Goal: Transaction & Acquisition: Purchase product/service

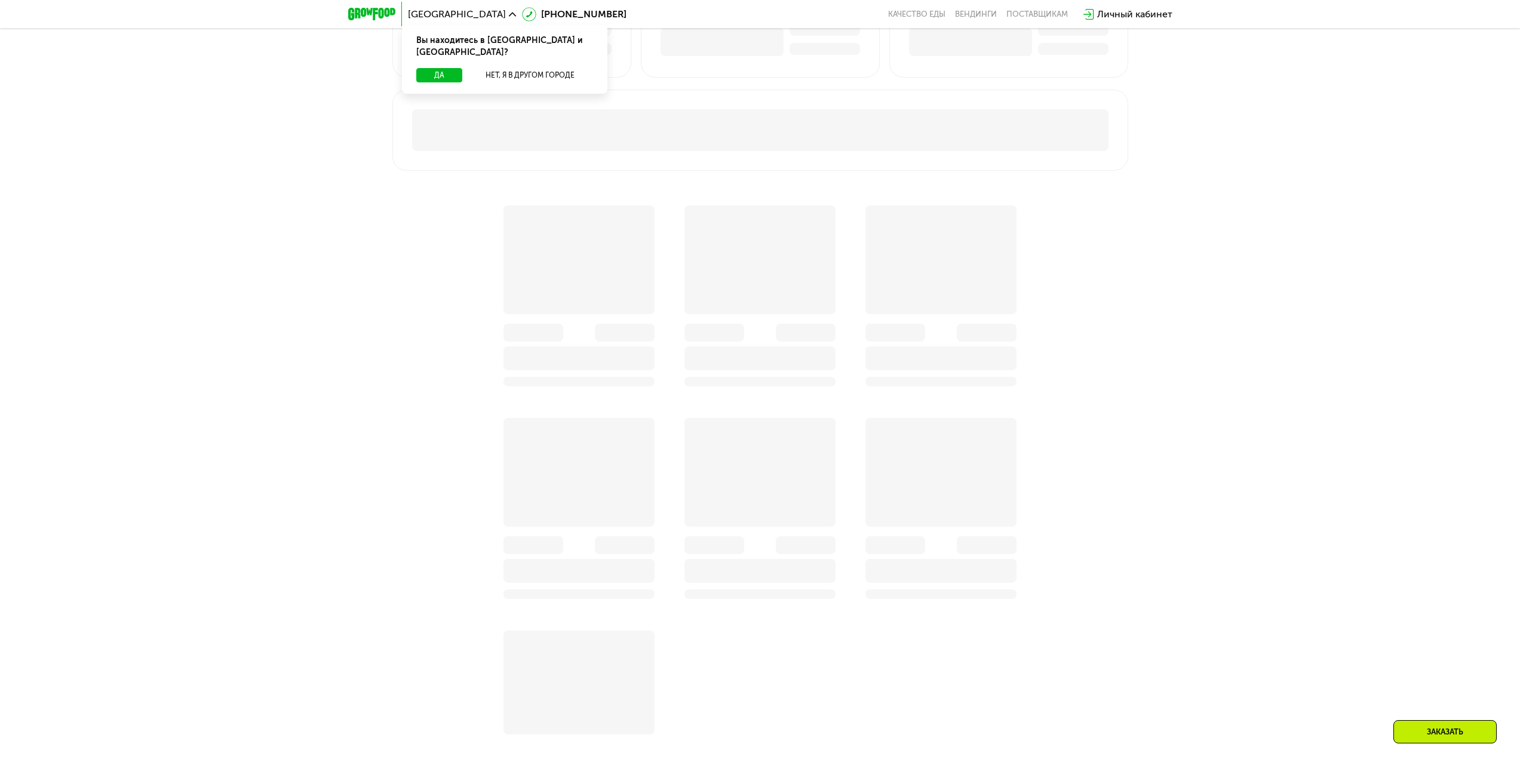
scroll to position [836, 0]
click at [449, 68] on button "Да" at bounding box center [439, 75] width 46 height 14
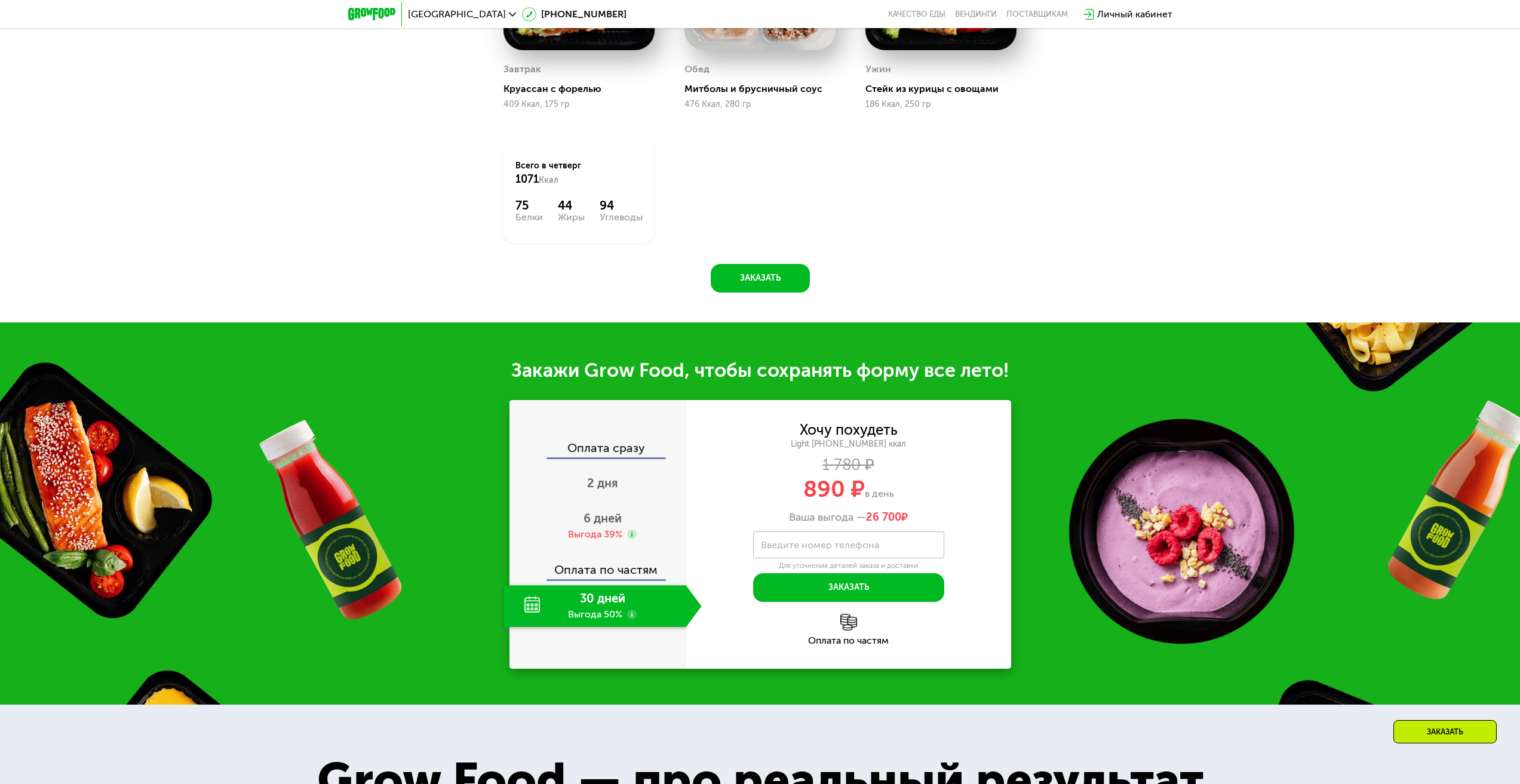
scroll to position [1373, 0]
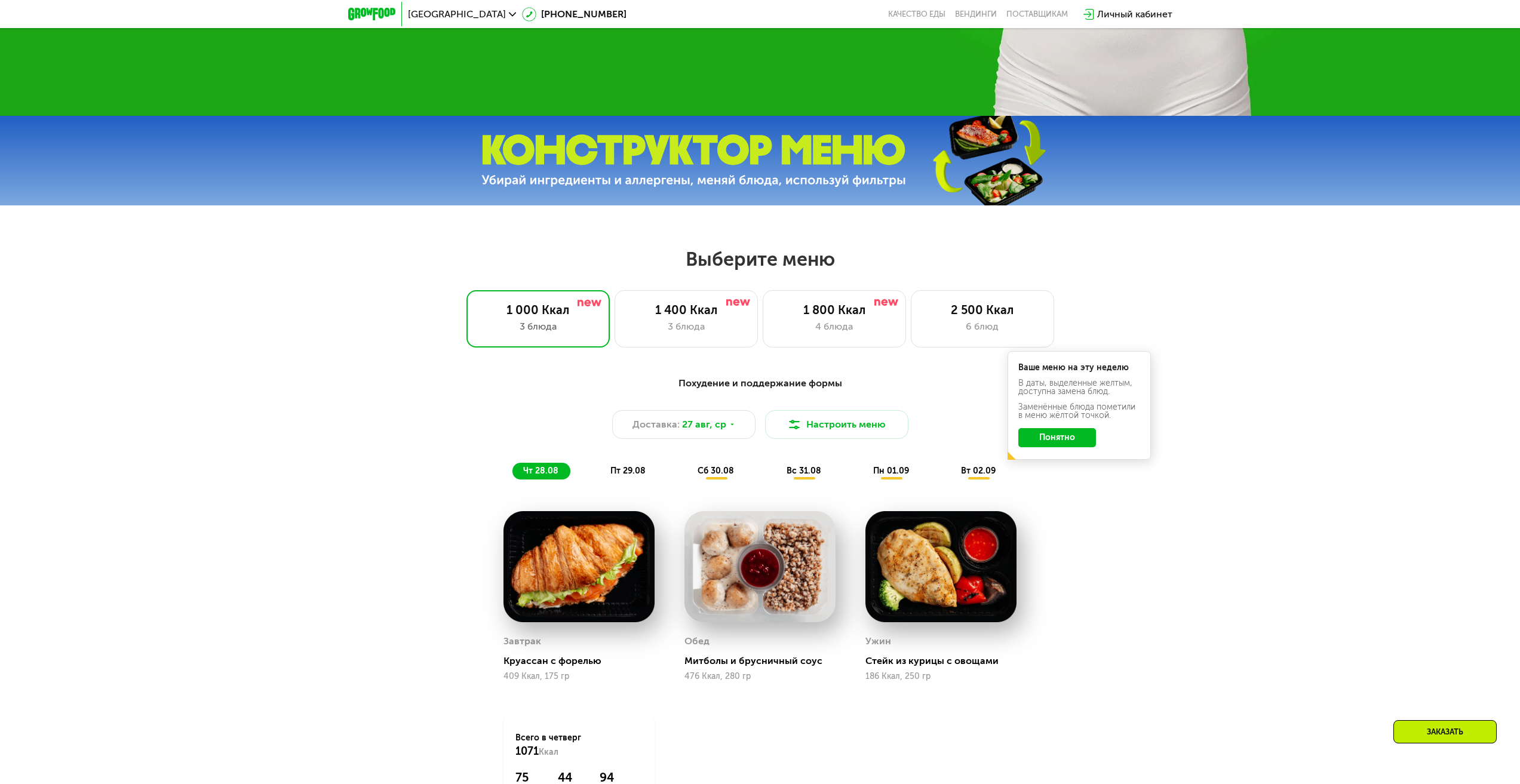
scroll to position [597, 0]
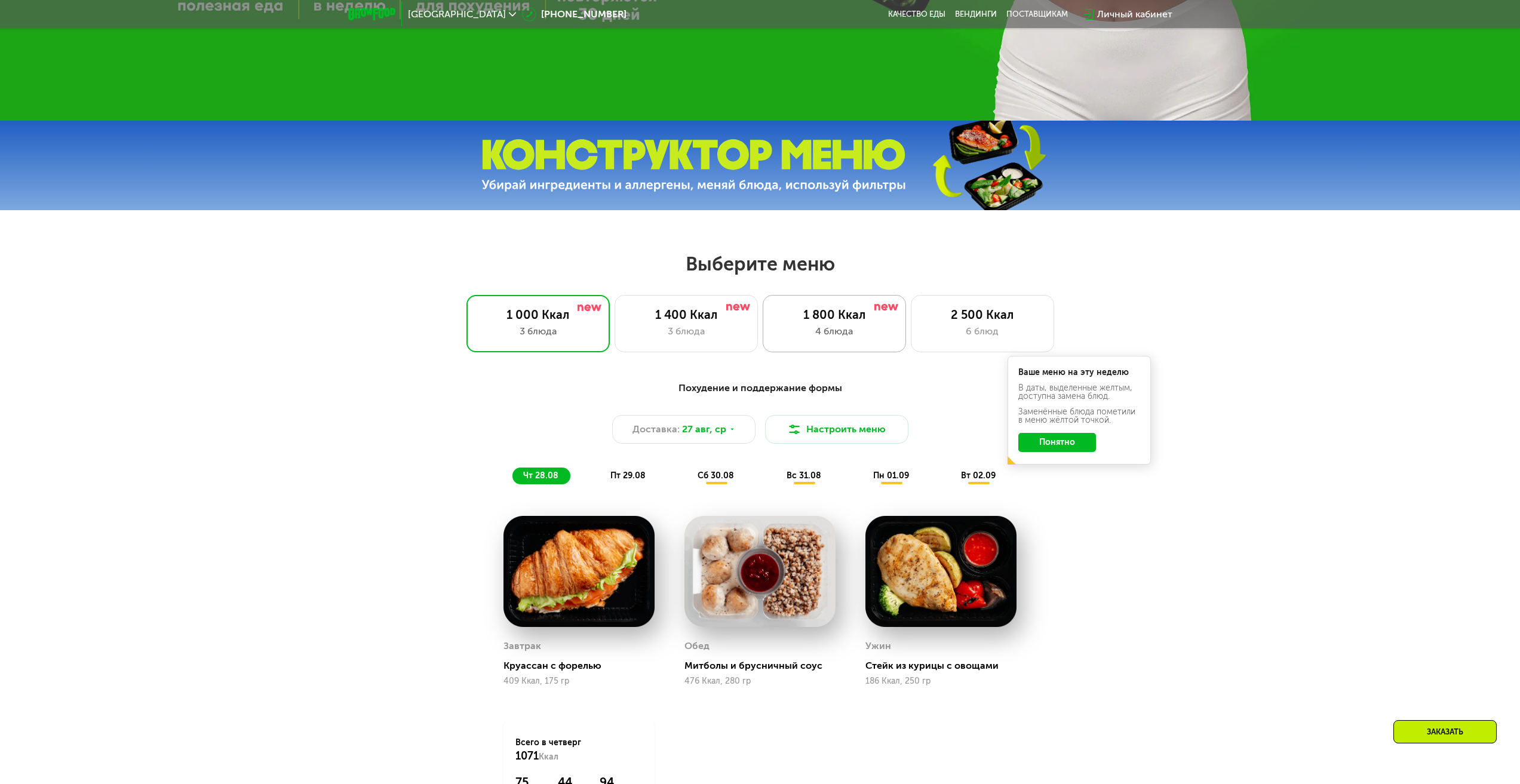
click at [857, 332] on div "4 блюда" at bounding box center [834, 331] width 118 height 14
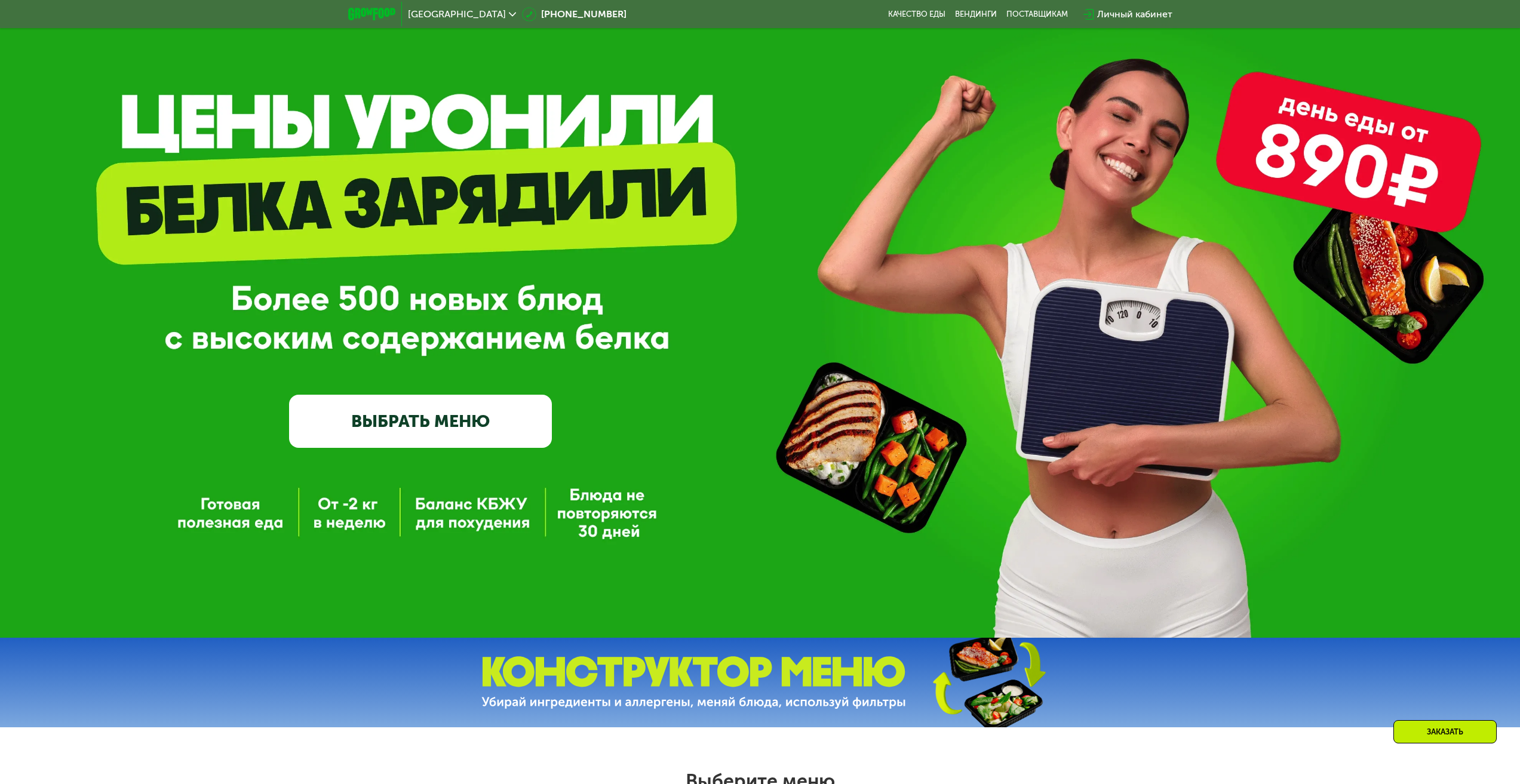
scroll to position [59, 0]
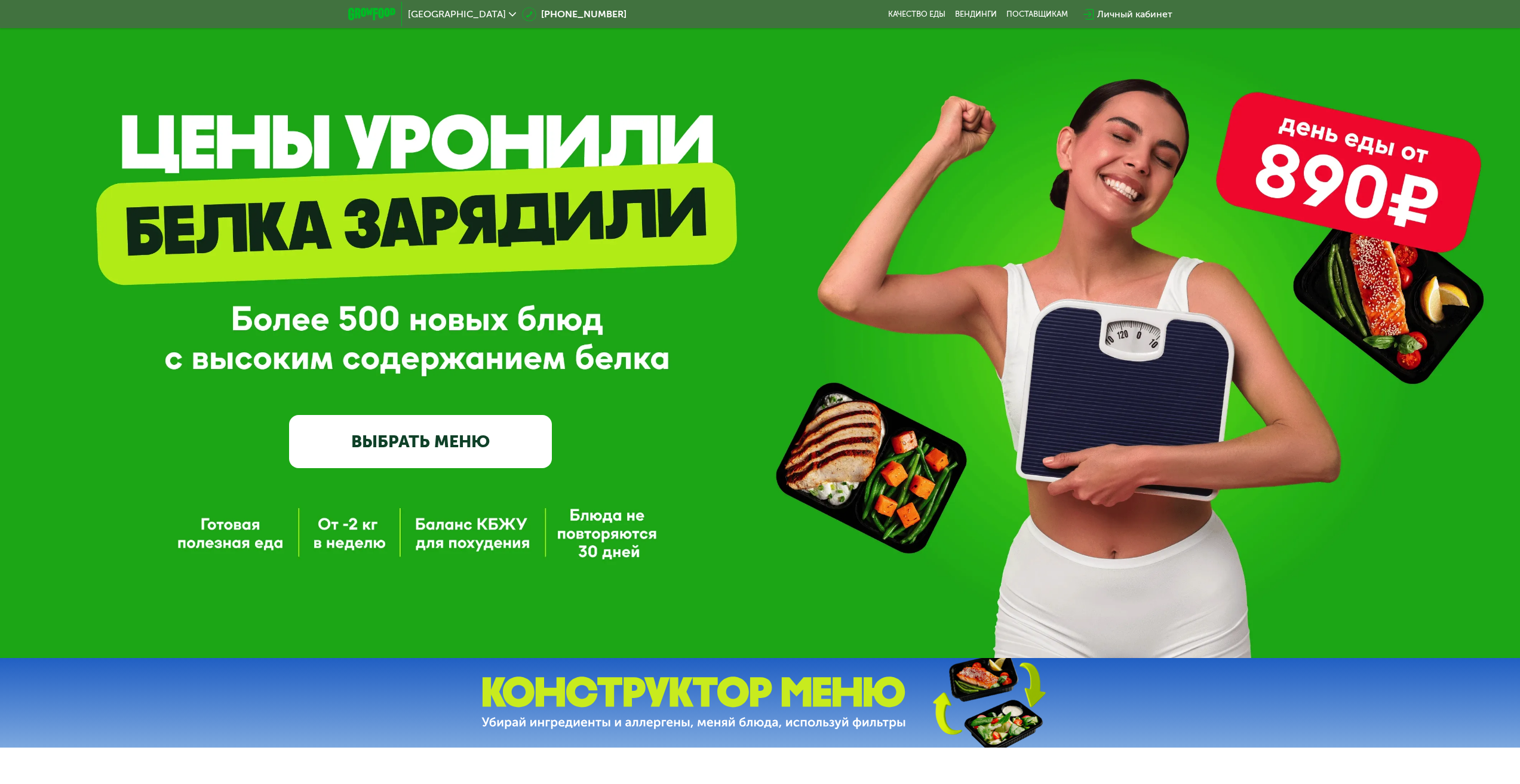
click at [458, 443] on link "ВЫБРАТЬ МЕНЮ" at bounding box center [421, 441] width 263 height 53
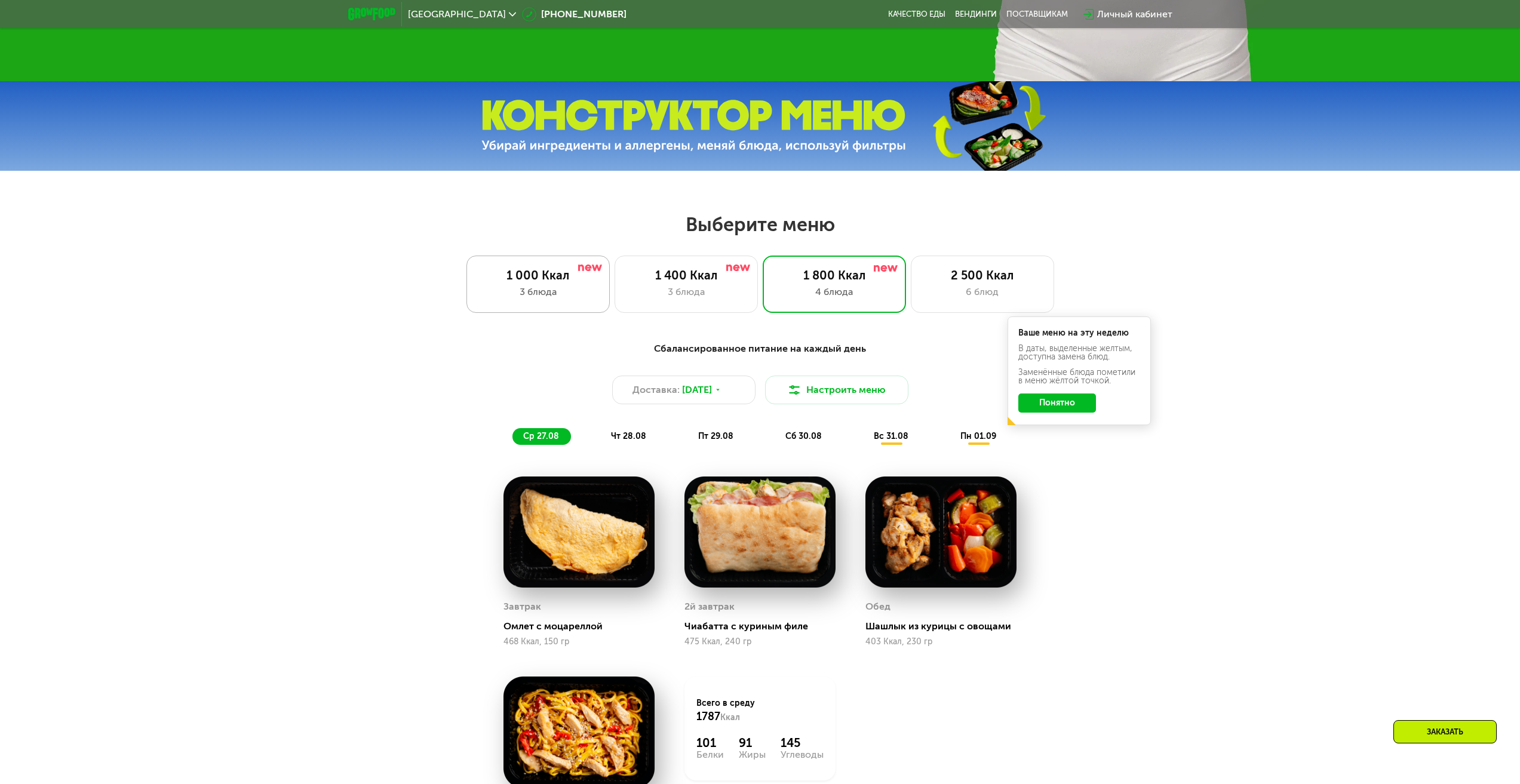
scroll to position [646, 0]
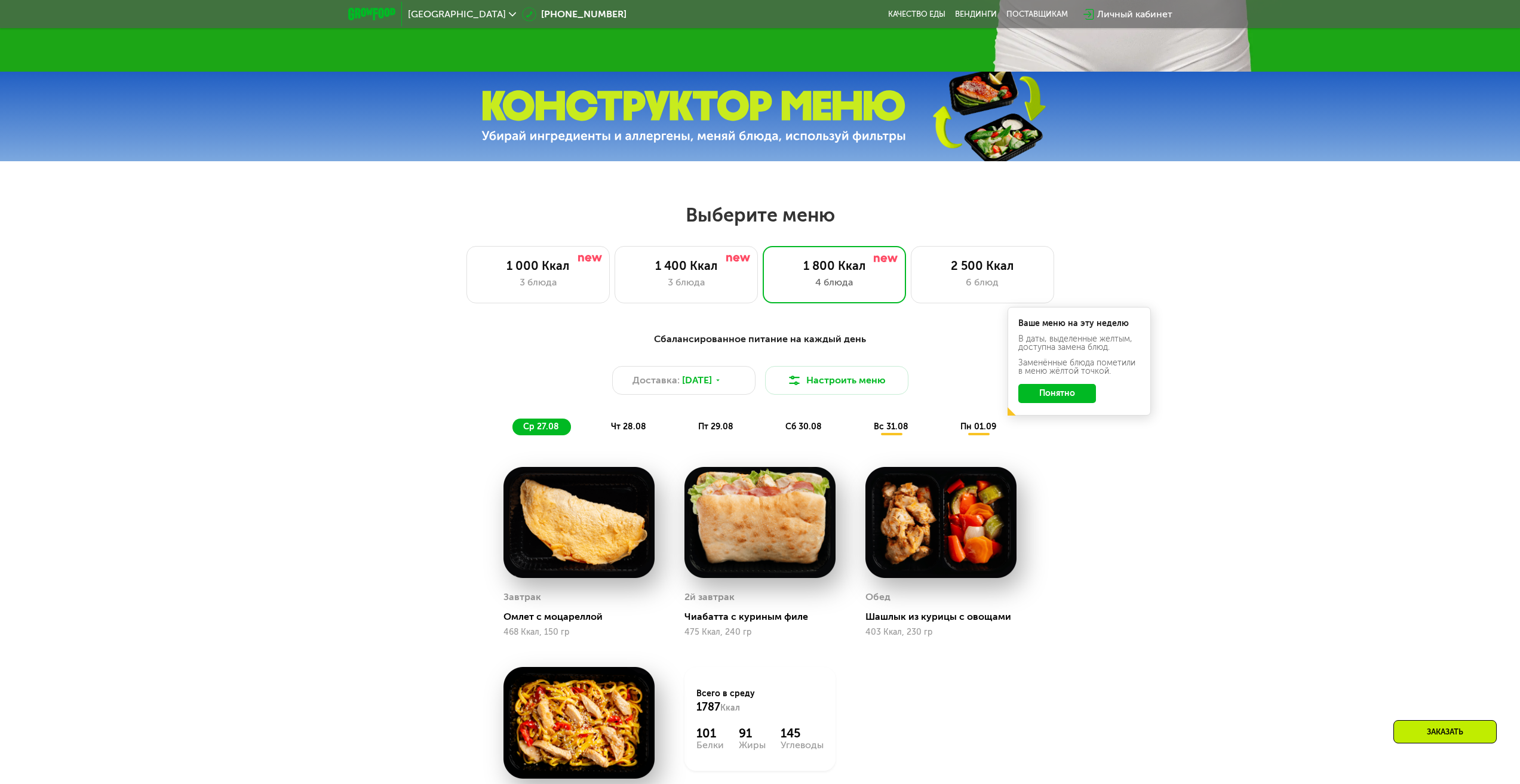
click at [1081, 388] on button "Понятно" at bounding box center [1057, 393] width 77 height 19
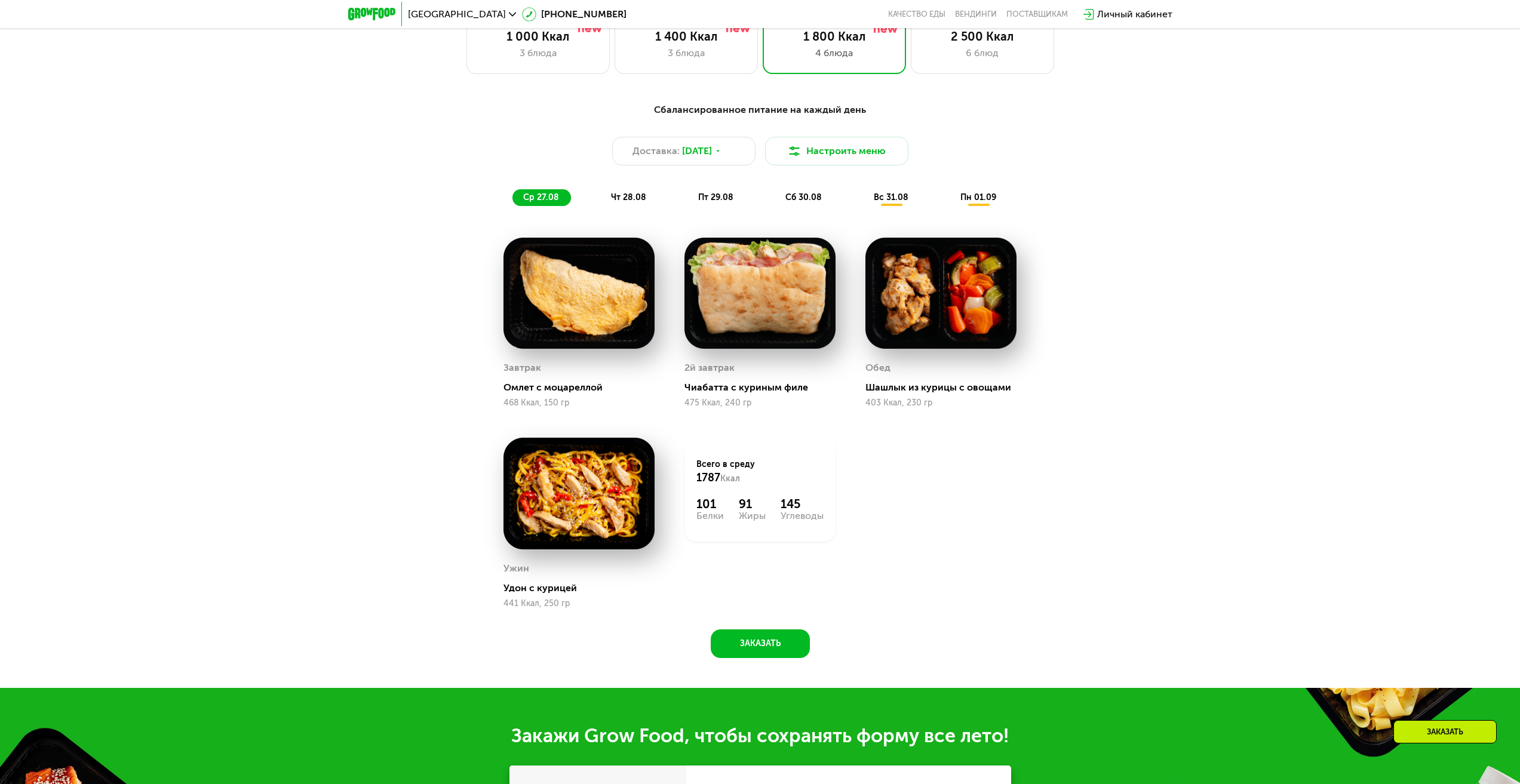
scroll to position [885, 0]
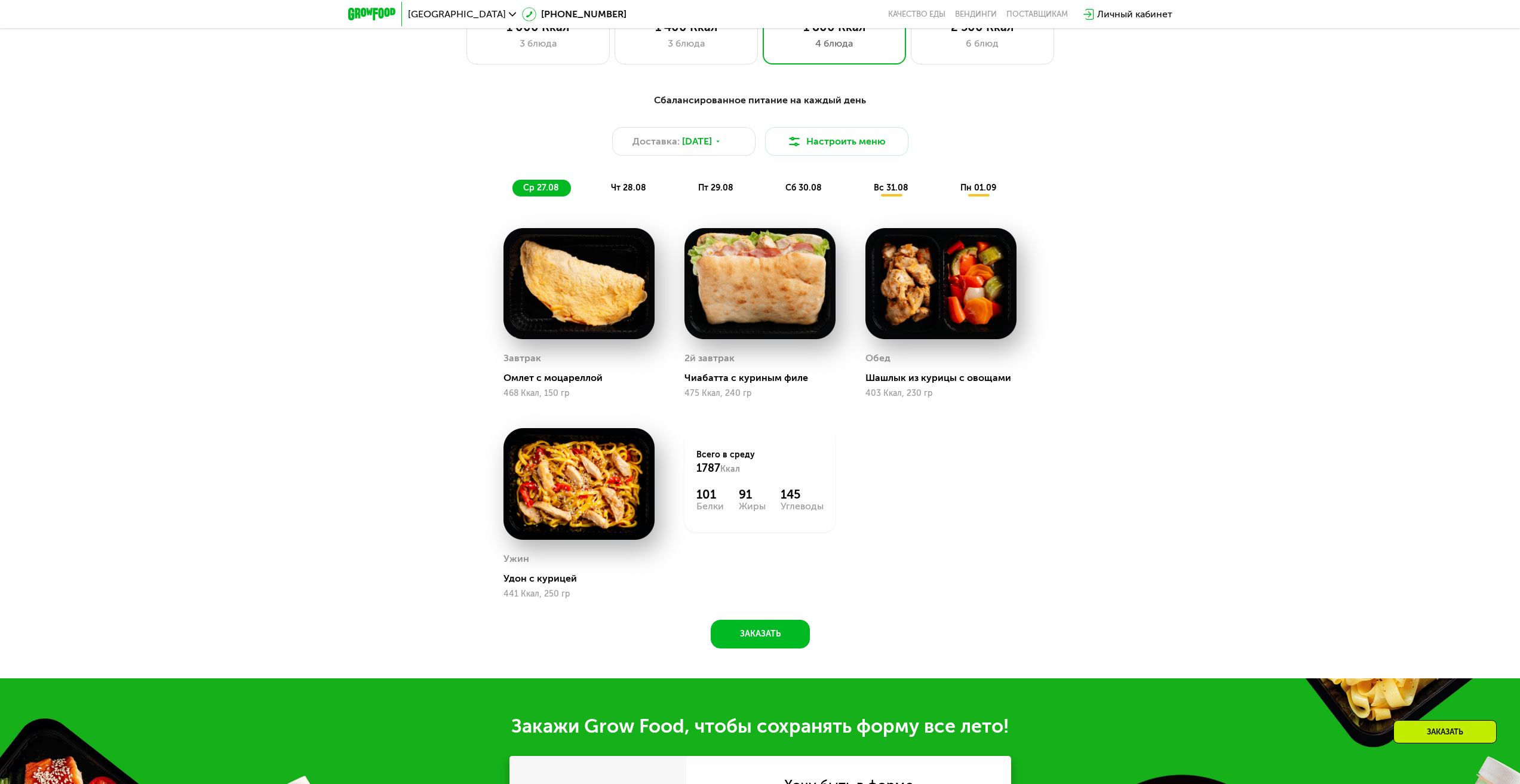
click at [625, 190] on span "чт 28.08" at bounding box center [628, 188] width 35 height 10
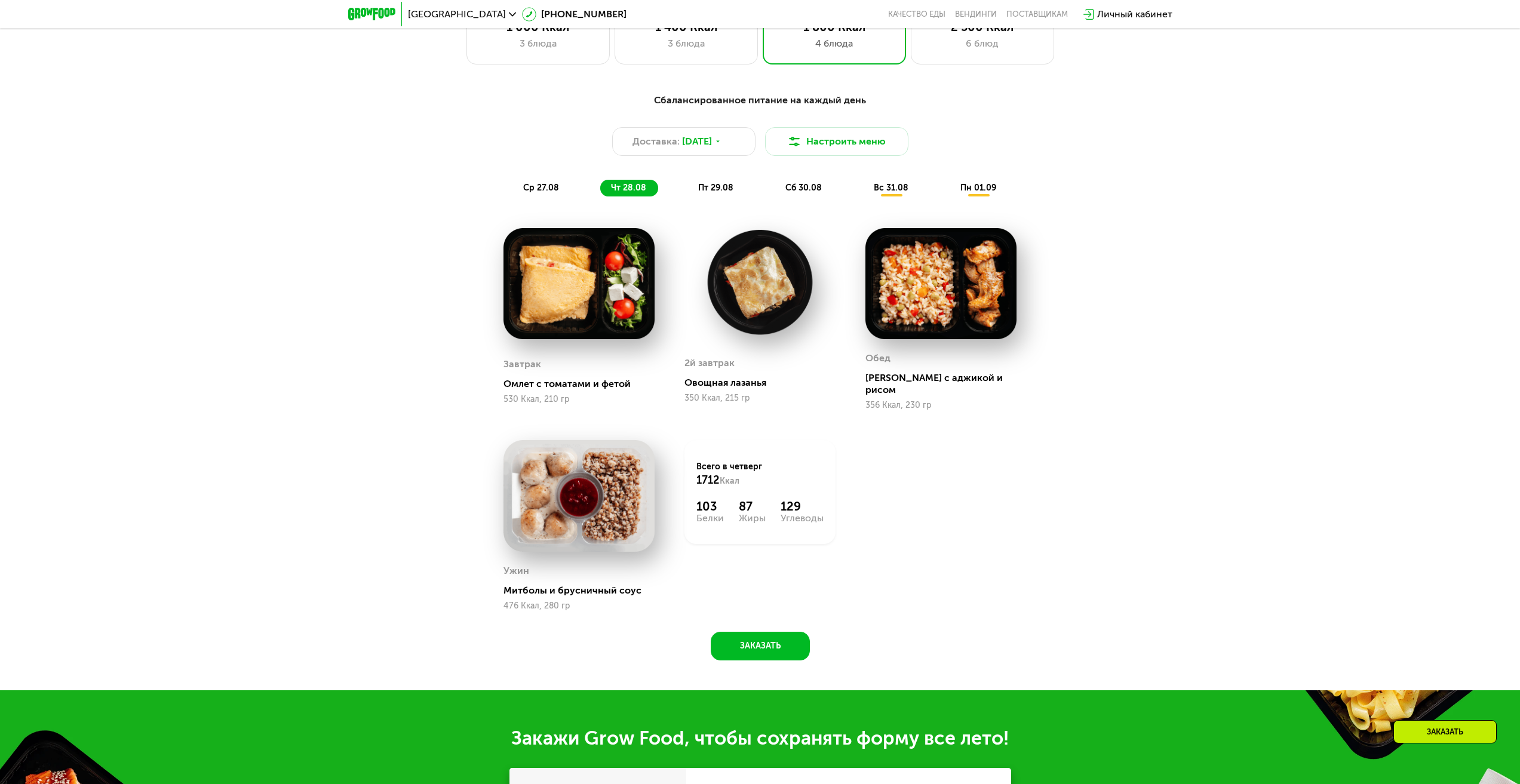
click at [716, 193] on span "пт 29.08" at bounding box center [716, 188] width 35 height 10
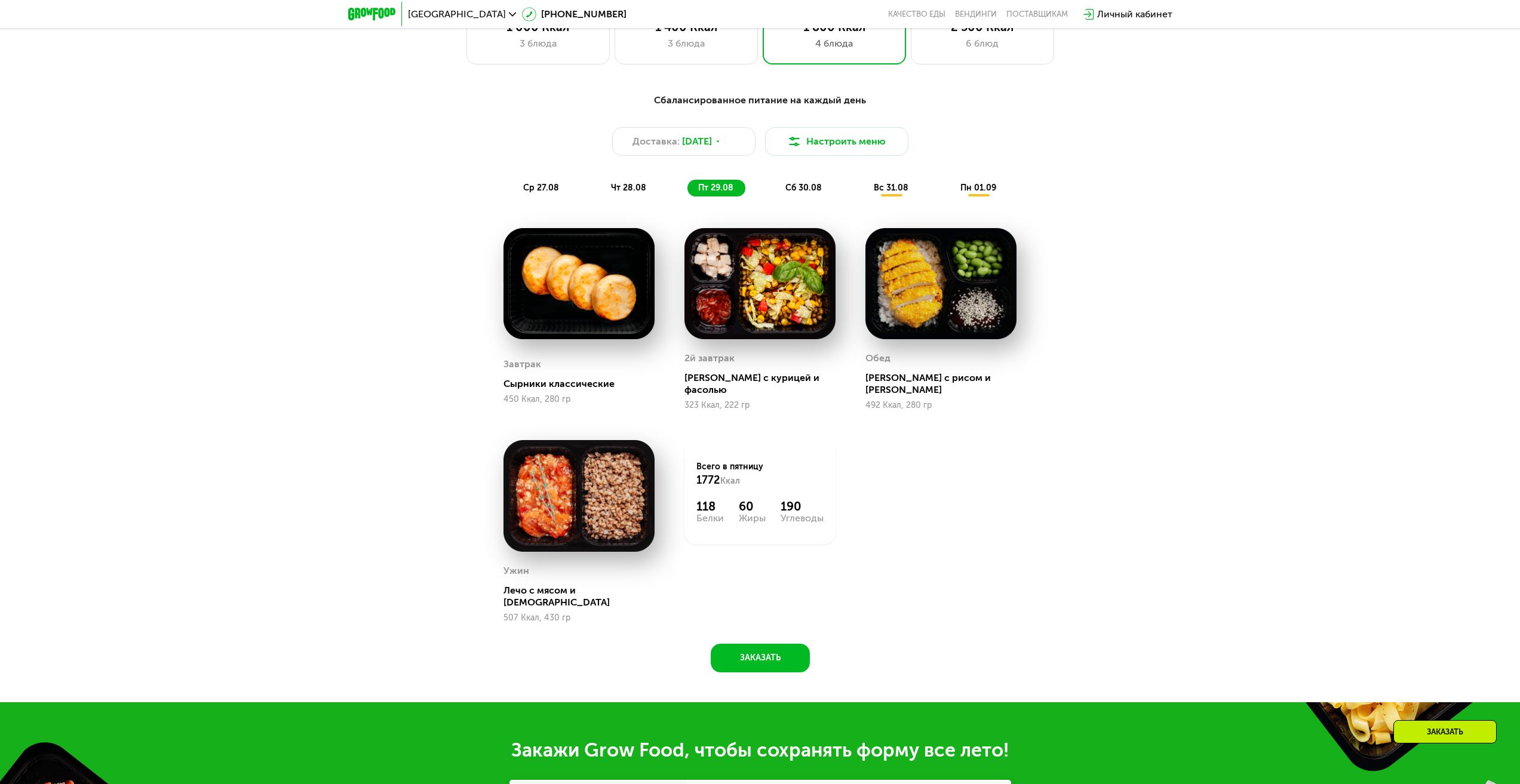
click at [863, 189] on div "сб 30.08" at bounding box center [892, 188] width 58 height 17
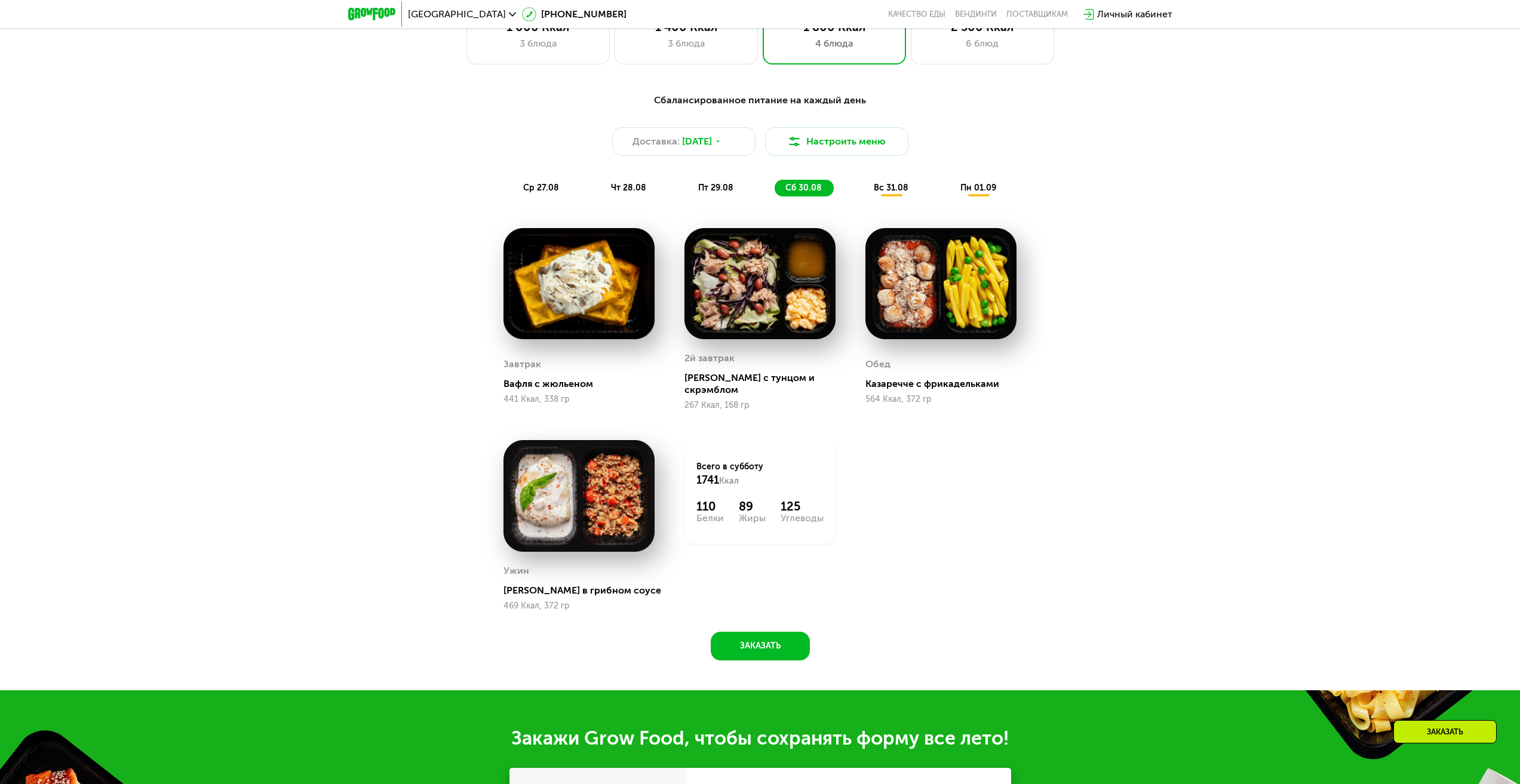
click at [859, 189] on div "ср 27.08 чт 28.08 пт 29.08 сб 30.08 вс 31.08 пн 01.09" at bounding box center [760, 188] width 496 height 17
click at [896, 193] on span "вс 31.08" at bounding box center [891, 188] width 35 height 10
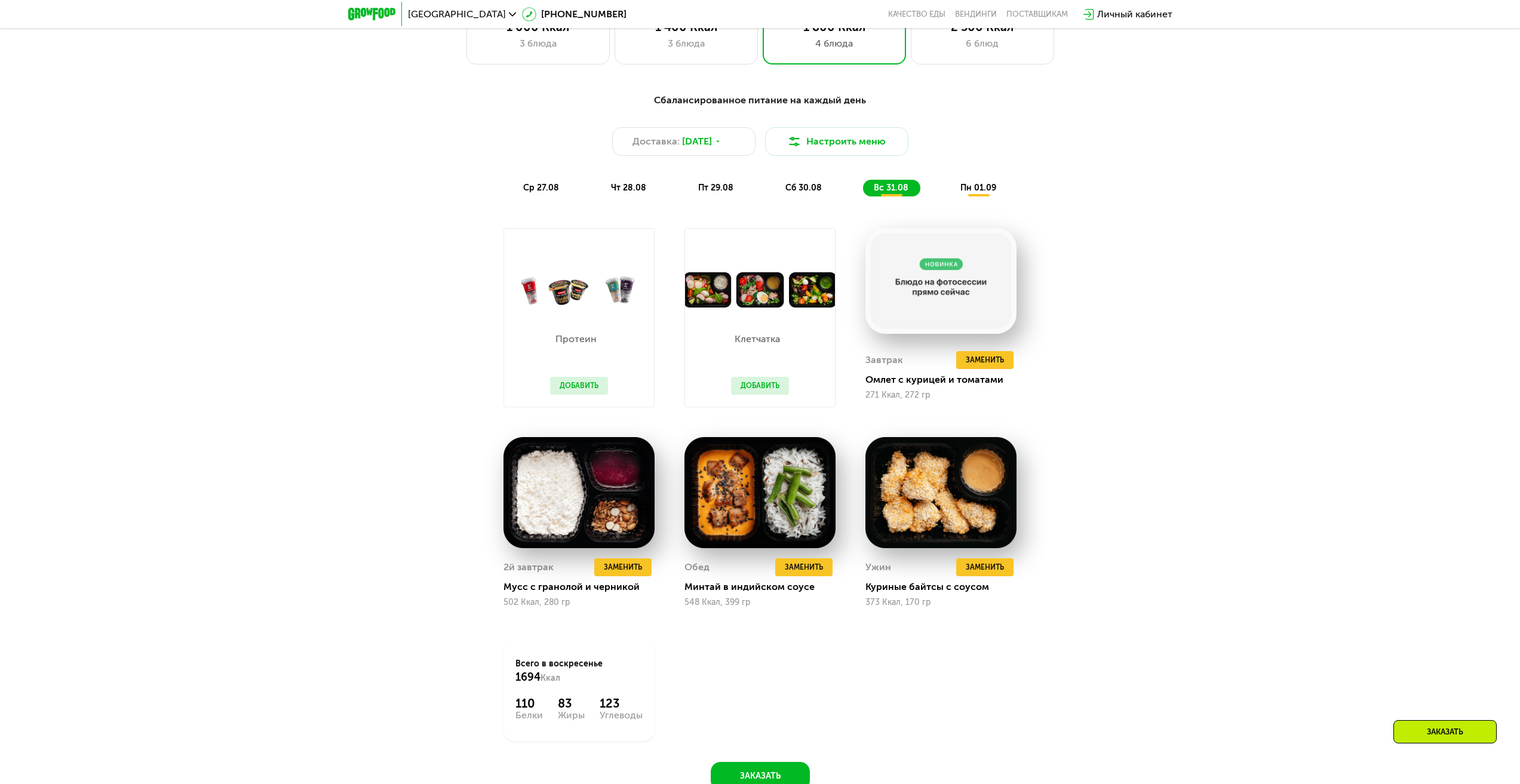
click at [531, 187] on span "ср 27.08" at bounding box center [541, 188] width 36 height 10
